Goal: Information Seeking & Learning: Learn about a topic

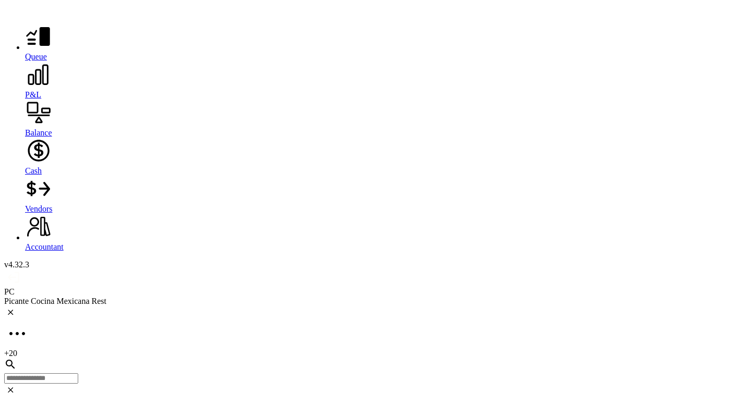
click at [30, 321] on icon at bounding box center [17, 334] width 26 height 26
click at [100, 297] on div "Winner on Fifth LLC" at bounding box center [375, 301] width 743 height 9
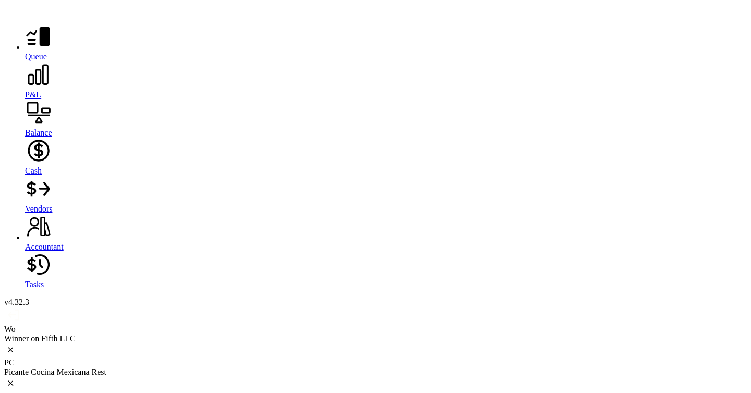
click at [25, 88] on icon at bounding box center [38, 75] width 27 height 27
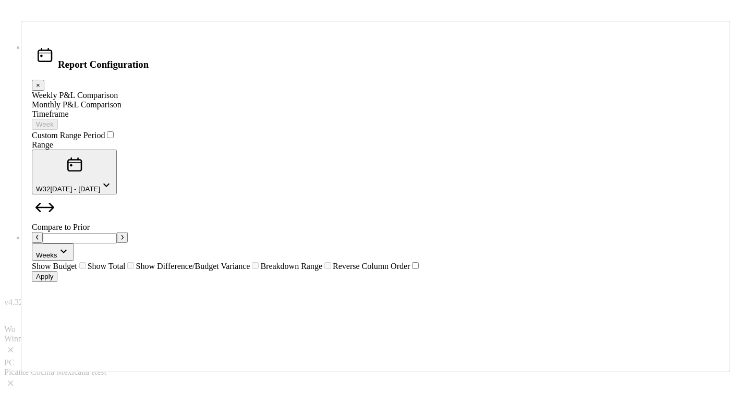
click at [241, 109] on div "Monthly P&L Comparison" at bounding box center [375, 104] width 687 height 9
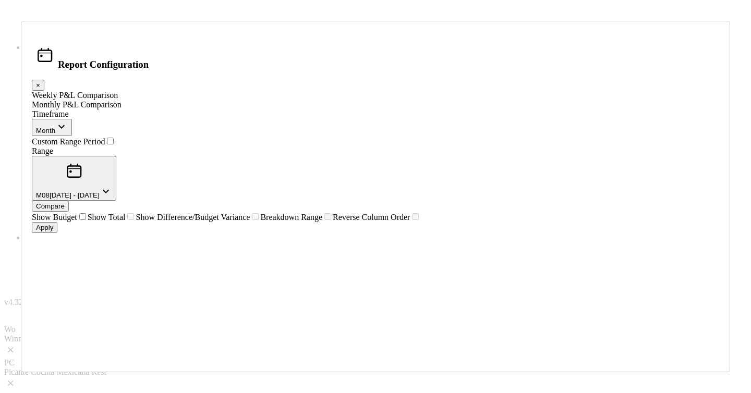
click at [116, 156] on button "M08 [DATE] - [DATE]" at bounding box center [74, 178] width 84 height 45
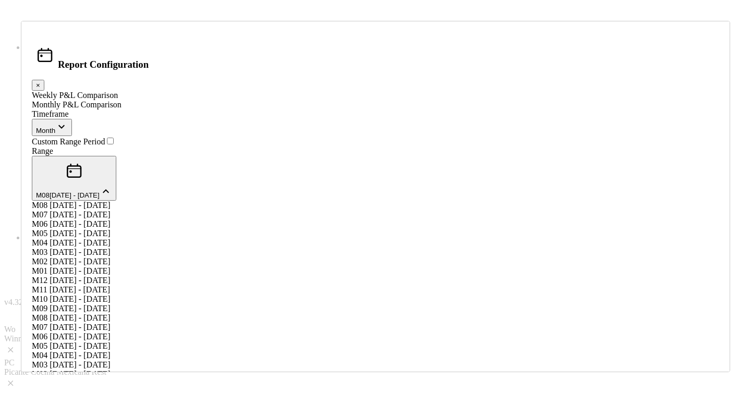
click at [351, 210] on div "M07 [DATE] - [DATE]" at bounding box center [375, 214] width 687 height 9
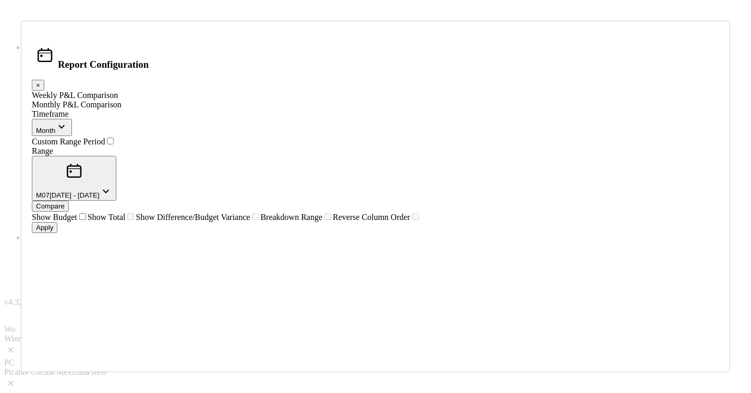
click at [65, 202] on div "Compare" at bounding box center [50, 206] width 29 height 8
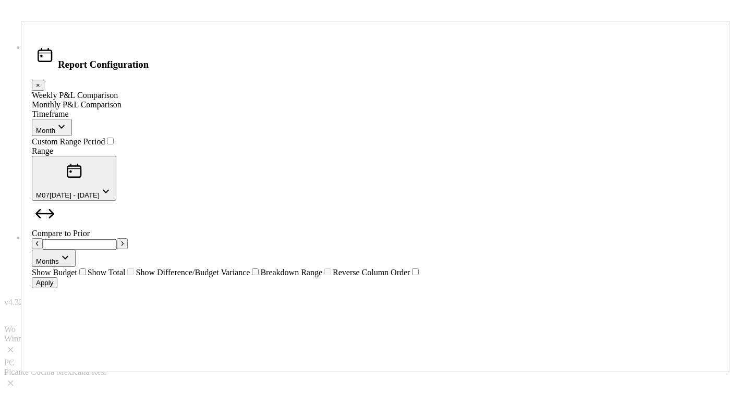
click at [128, 238] on button "button" at bounding box center [122, 243] width 11 height 11
type input "*"
click at [53, 287] on div "Apply" at bounding box center [44, 283] width 17 height 8
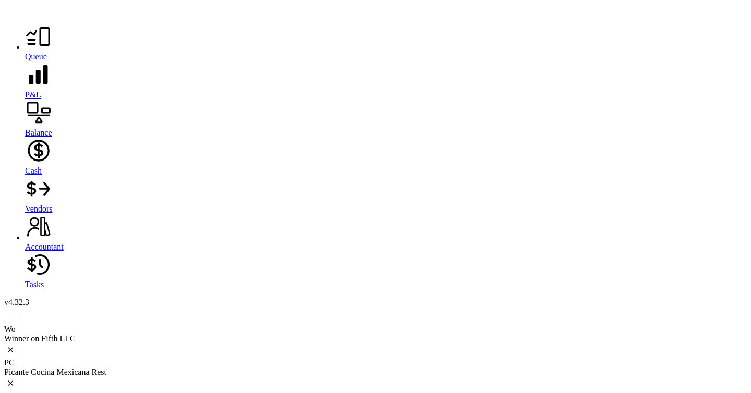
scroll to position [1215, 0]
